Goal: Information Seeking & Learning: Learn about a topic

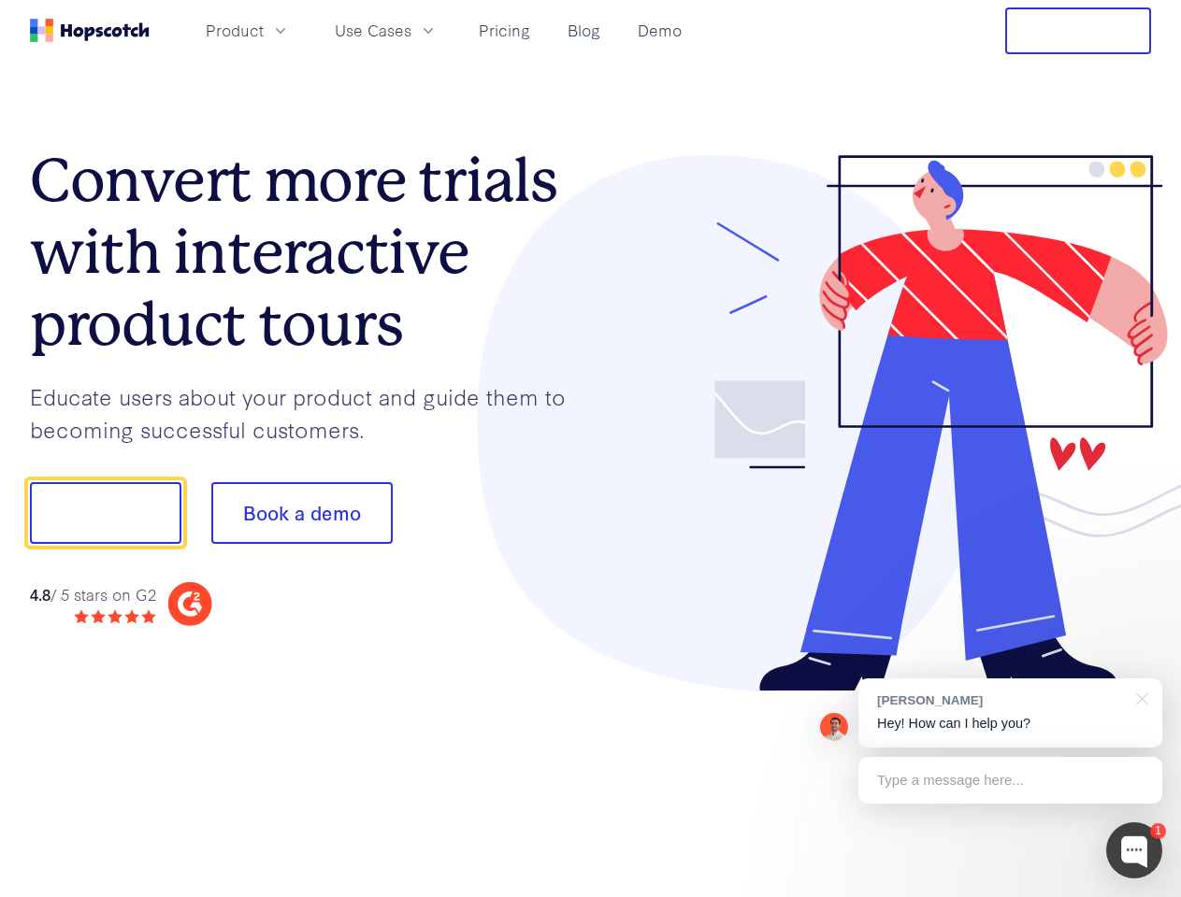
click at [591, 449] on div at bounding box center [871, 423] width 561 height 537
click at [264, 30] on span "Product" at bounding box center [235, 30] width 58 height 23
click at [411, 30] on span "Use Cases" at bounding box center [373, 30] width 77 height 23
click at [1078, 31] on button "Free Trial" at bounding box center [1078, 30] width 146 height 47
click at [105, 513] on button "Show me!" at bounding box center [105, 513] width 151 height 62
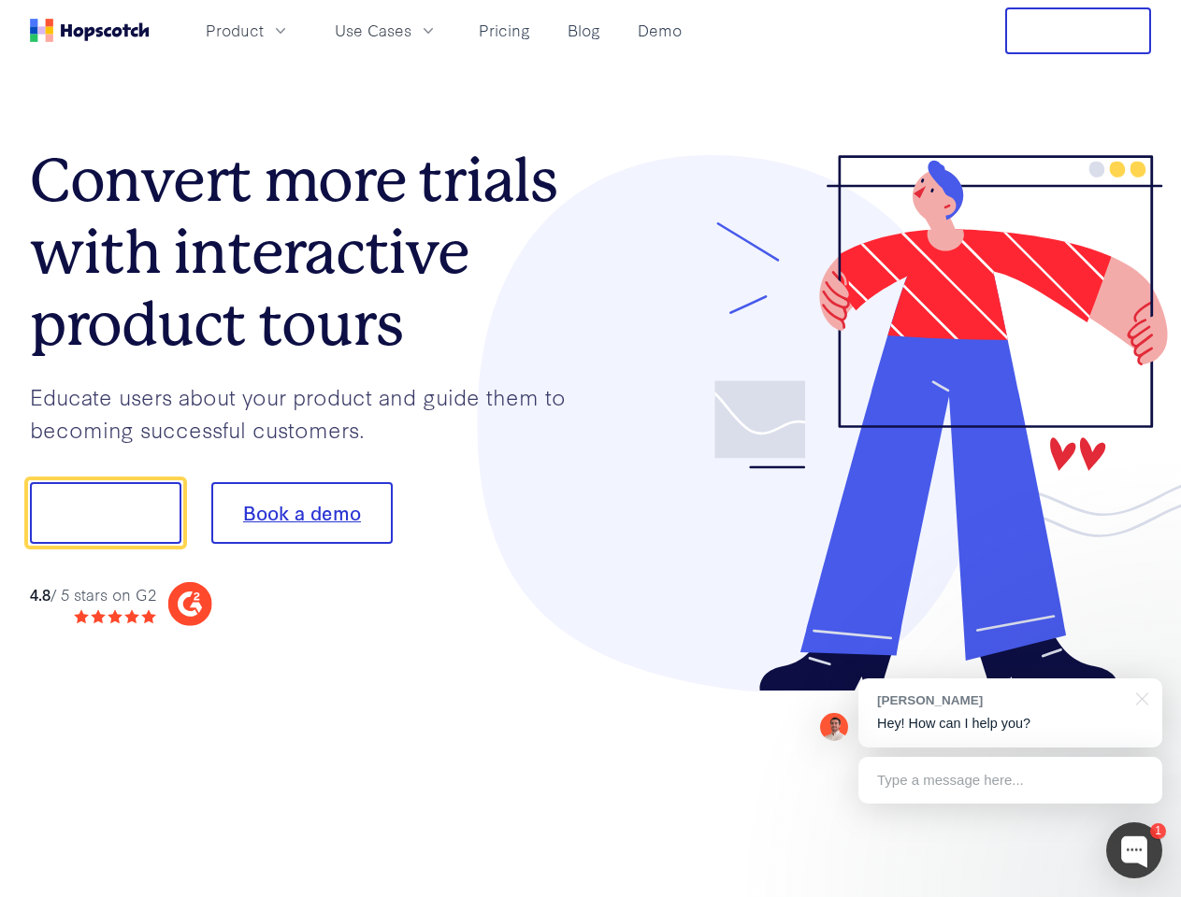
click at [301, 513] on button "Book a demo" at bounding box center [301, 513] width 181 height 62
click at [1134, 851] on div at bounding box center [1134, 851] width 56 height 56
click at [1009, 713] on div "[PERSON_NAME] Hey! How can I help you?" at bounding box center [1010, 713] width 304 height 69
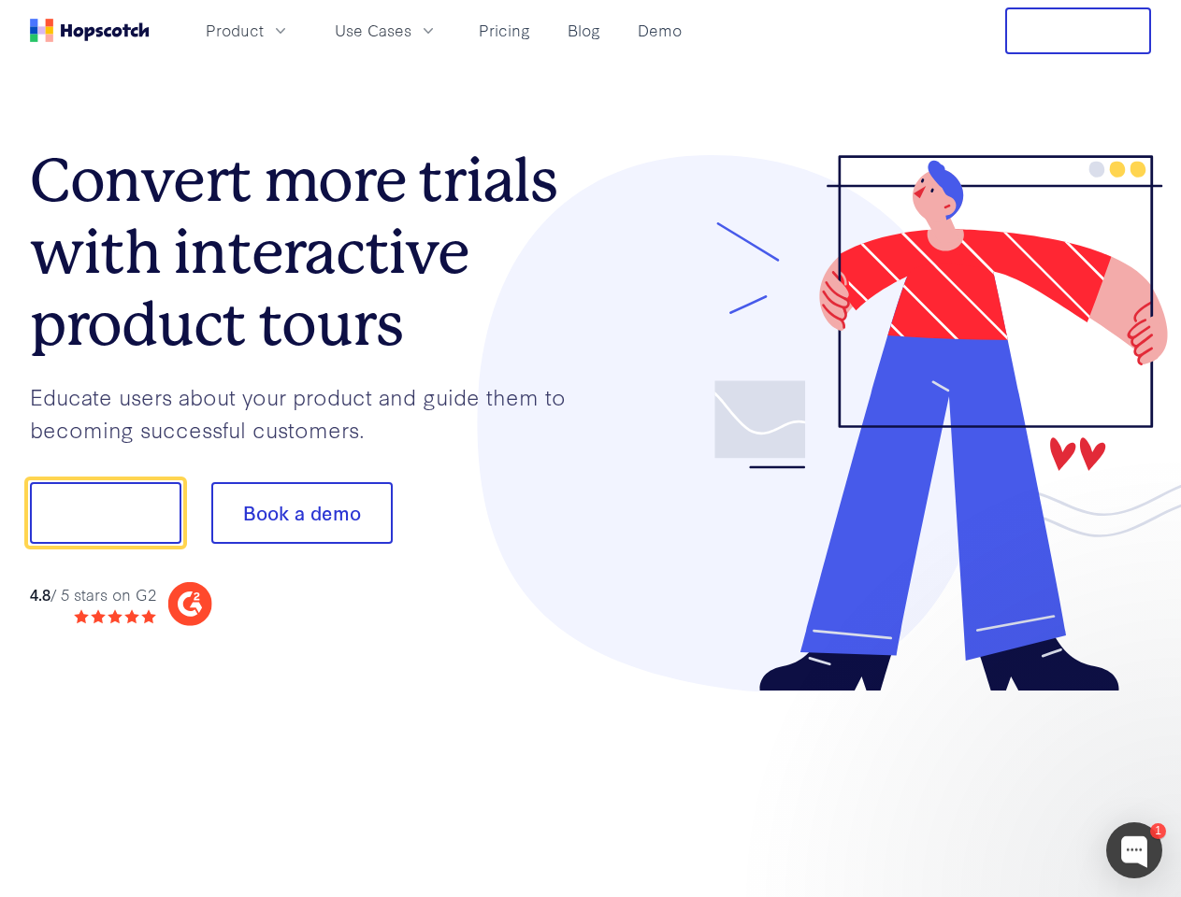
click at [1138, 697] on div at bounding box center [986, 510] width 351 height 623
click at [1009, 780] on div at bounding box center [986, 636] width 351 height 373
